Goal: Task Accomplishment & Management: Use online tool/utility

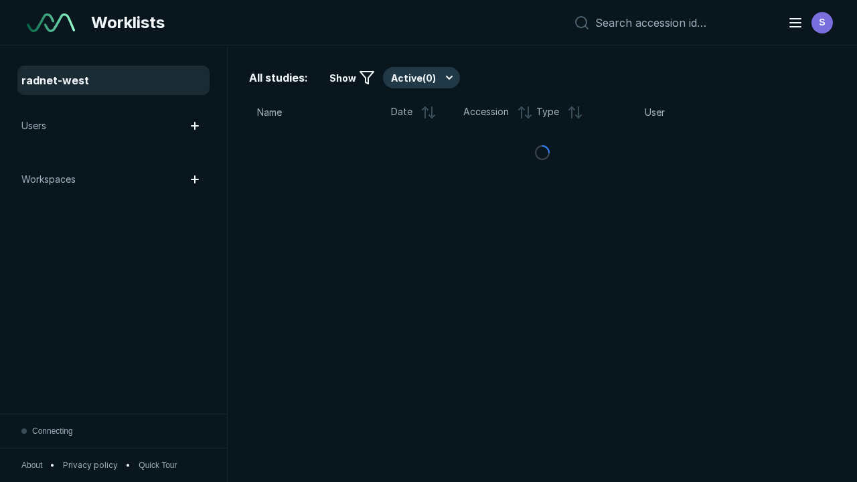
scroll to position [3657, 5578]
